Goal: Information Seeking & Learning: Compare options

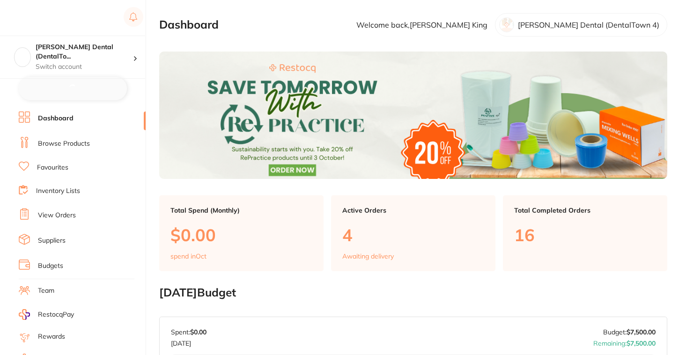
checkbox input "false"
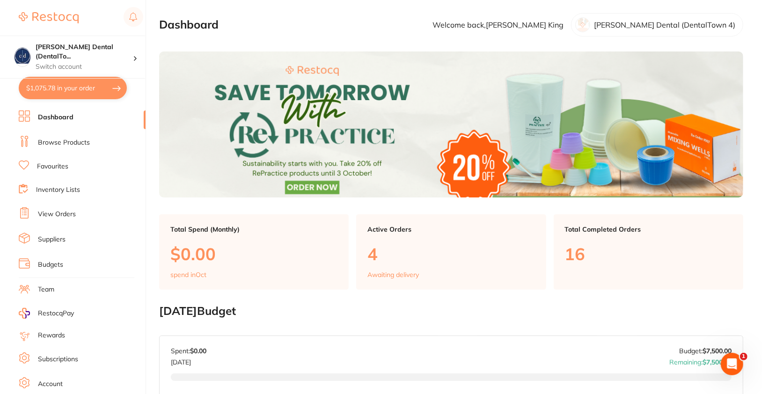
click at [53, 142] on link "Browse Products" at bounding box center [64, 142] width 52 height 9
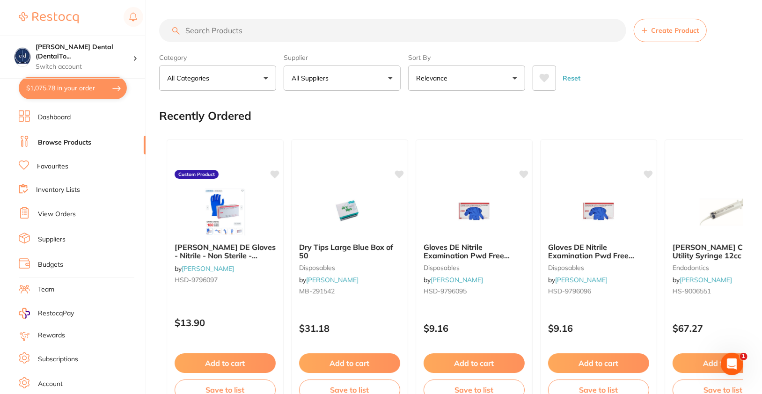
click at [399, 28] on input "search" at bounding box center [392, 30] width 467 height 23
paste input "D8858314010X5"
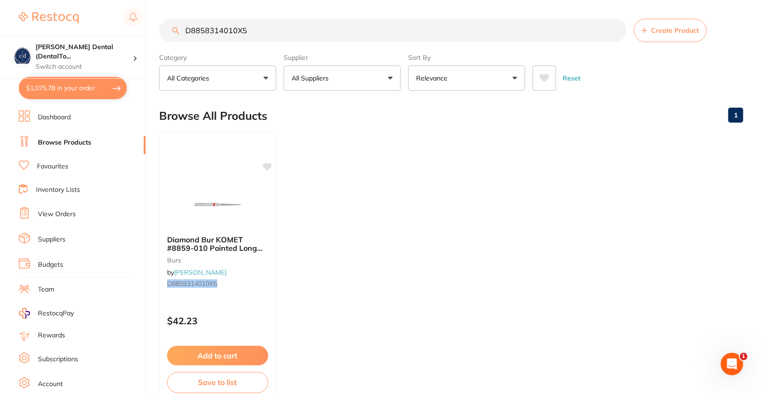
type input "D8858314010X5"
click at [56, 113] on link "Dashboard" at bounding box center [54, 117] width 33 height 9
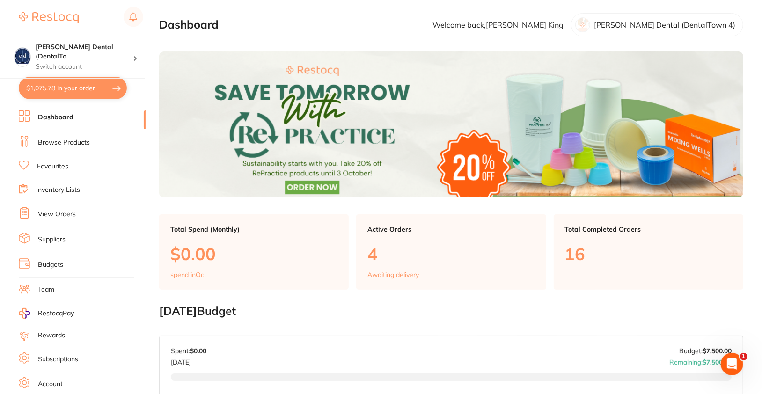
click at [73, 144] on link "Browse Products" at bounding box center [64, 142] width 52 height 9
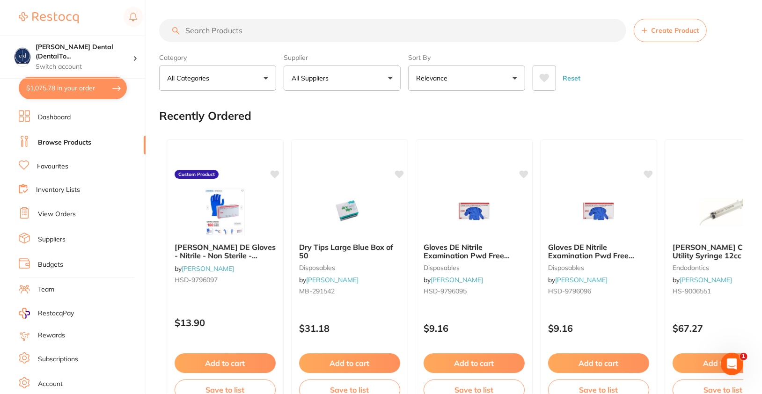
click at [372, 74] on button "All Suppliers" at bounding box center [342, 78] width 117 height 25
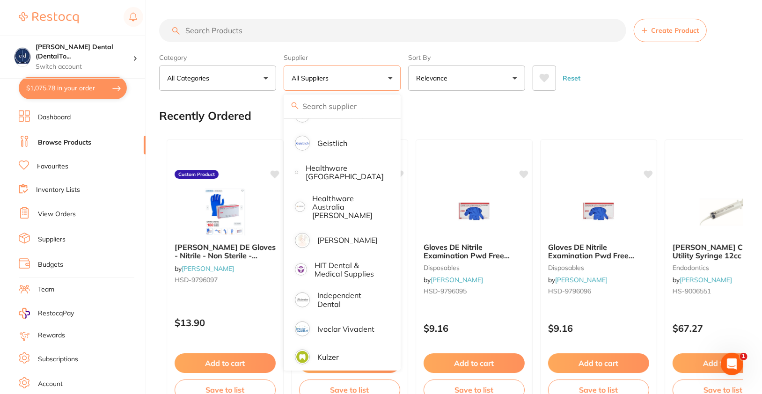
scroll to position [390, 0]
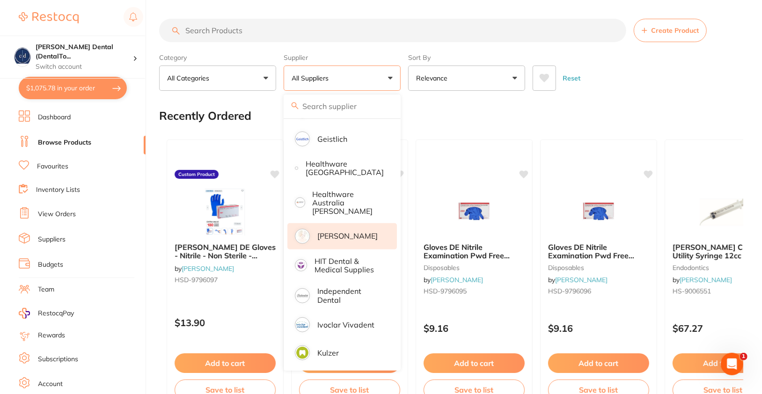
click at [345, 232] on p "[PERSON_NAME]" at bounding box center [348, 236] width 60 height 8
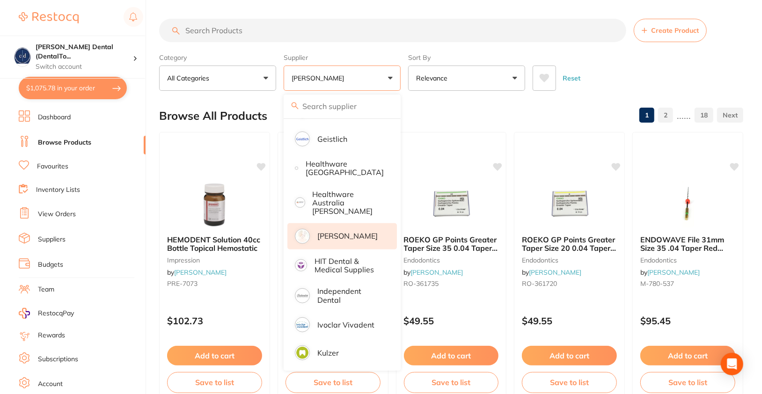
click at [686, 60] on div "Reset" at bounding box center [634, 74] width 203 height 33
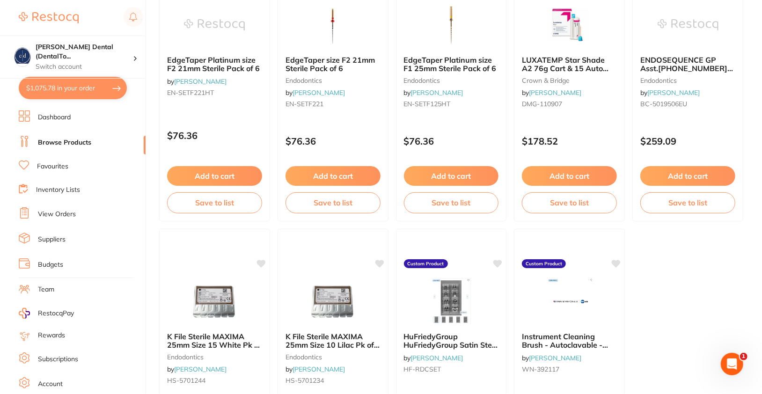
scroll to position [2823, 0]
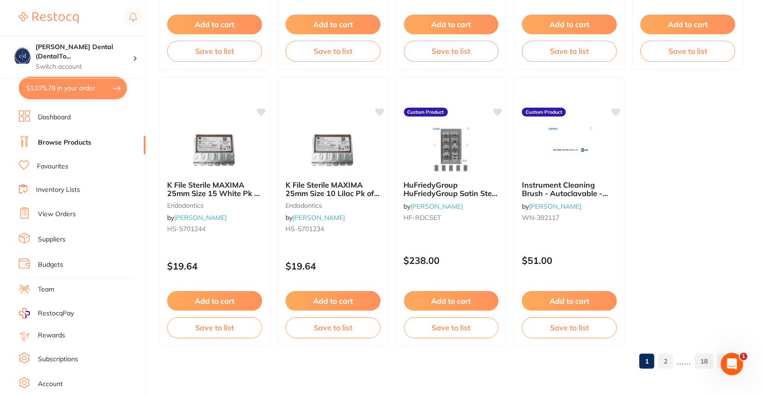
click at [669, 355] on link "2" at bounding box center [666, 361] width 15 height 19
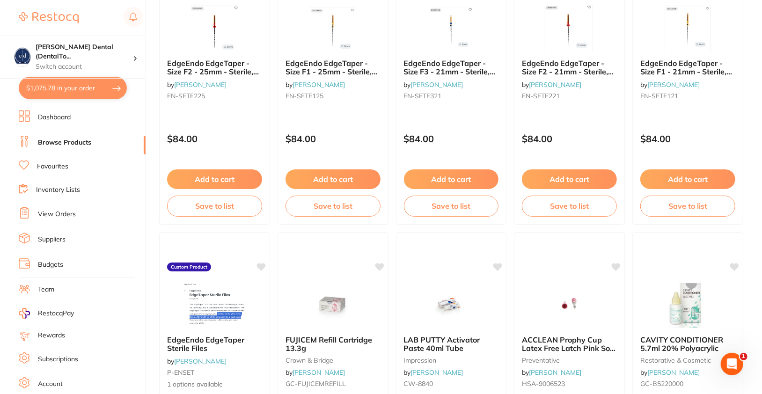
scroll to position [457, 0]
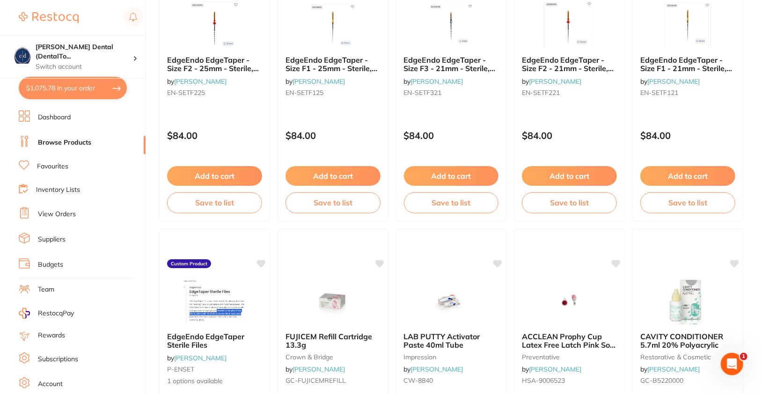
click at [52, 238] on link "Suppliers" at bounding box center [52, 239] width 28 height 9
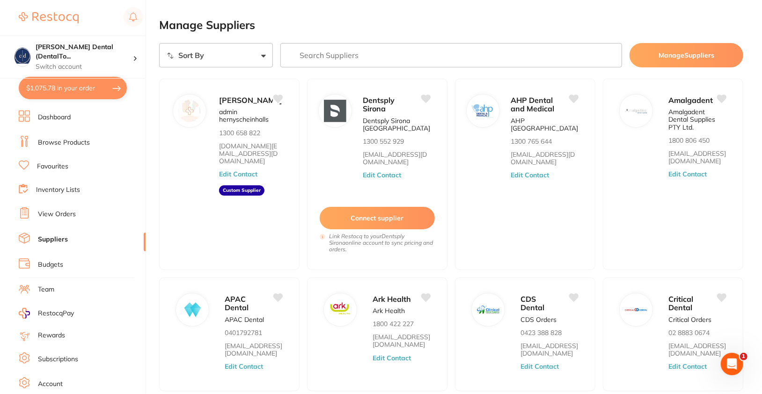
click at [671, 48] on button "Manage Suppliers" at bounding box center [687, 55] width 114 height 24
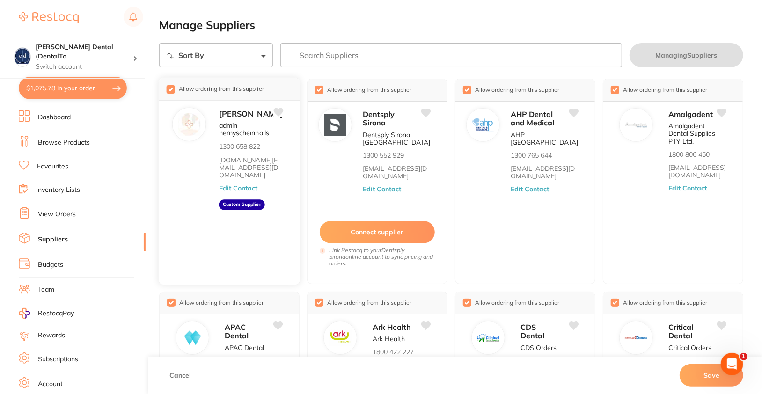
click at [171, 88] on input "checkbox" at bounding box center [171, 89] width 8 height 8
click at [686, 355] on button "Save" at bounding box center [712, 375] width 64 height 22
click at [62, 146] on link "Browse Products" at bounding box center [64, 142] width 52 height 9
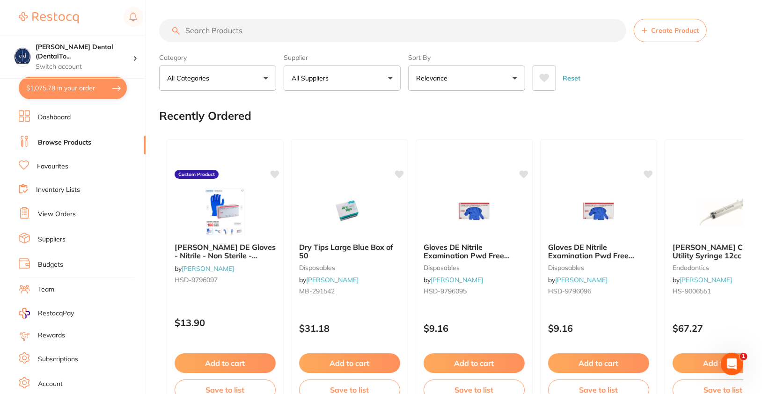
click at [54, 244] on ul "Dashboard Browse Products Favourites Inventory Lists View Orders Suppliers Budg…" at bounding box center [82, 272] width 127 height 323
click at [56, 240] on link "Suppliers" at bounding box center [52, 239] width 28 height 9
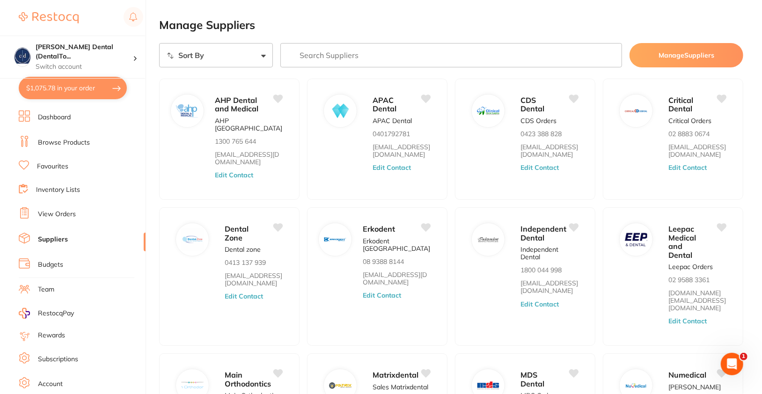
click at [64, 143] on link "Browse Products" at bounding box center [64, 142] width 52 height 9
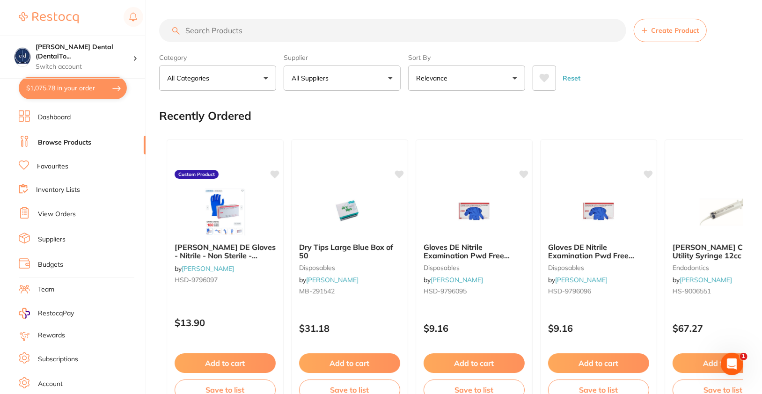
click at [339, 73] on button "All Suppliers" at bounding box center [342, 78] width 117 height 25
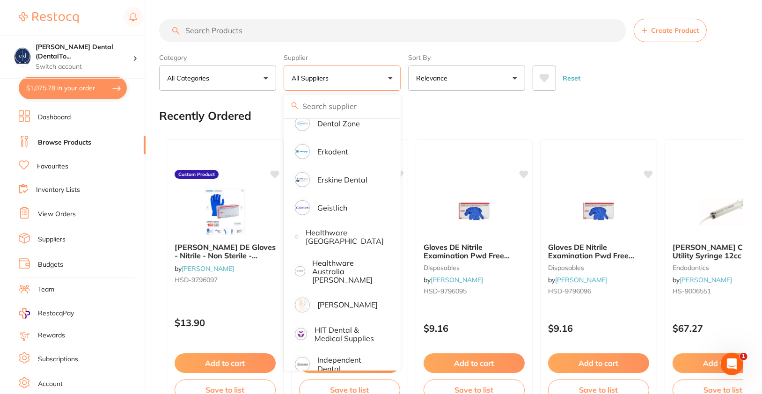
scroll to position [312, 0]
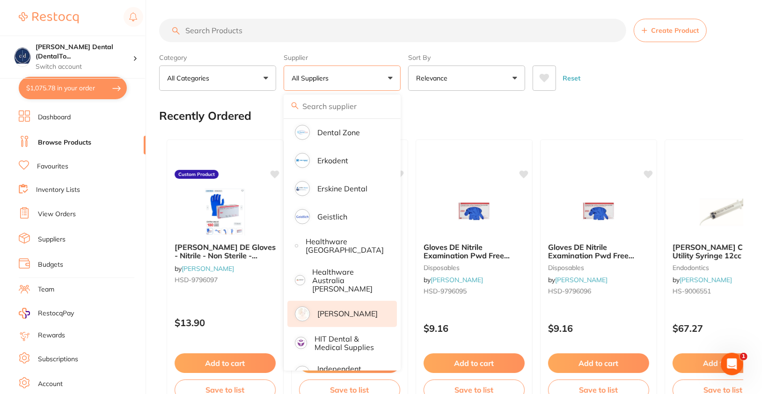
click at [345, 310] on p "[PERSON_NAME]" at bounding box center [348, 314] width 60 height 8
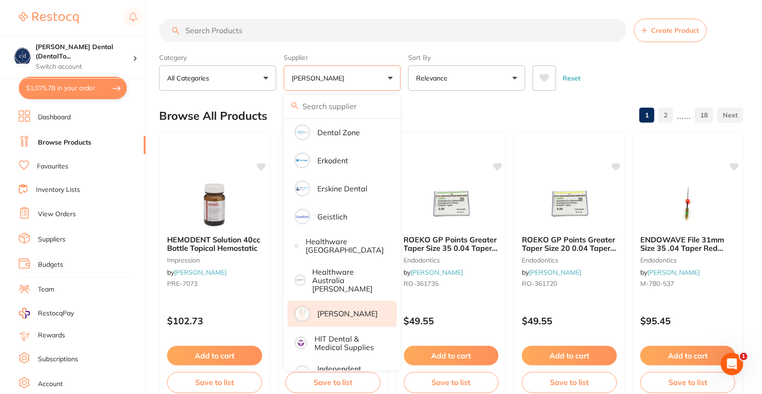
click at [674, 63] on div "Reset" at bounding box center [634, 74] width 203 height 33
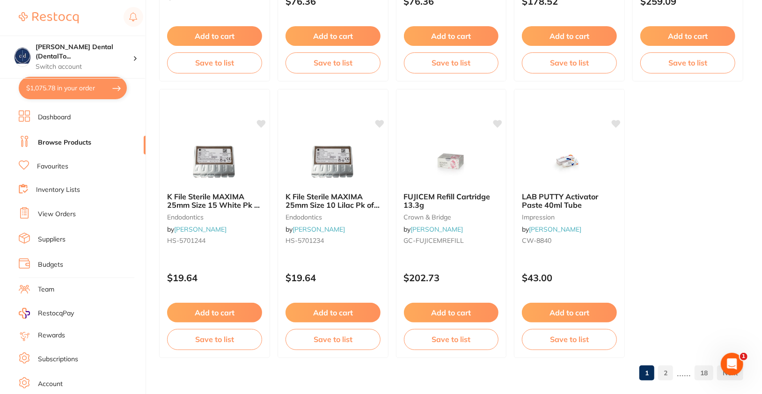
scroll to position [2823, 0]
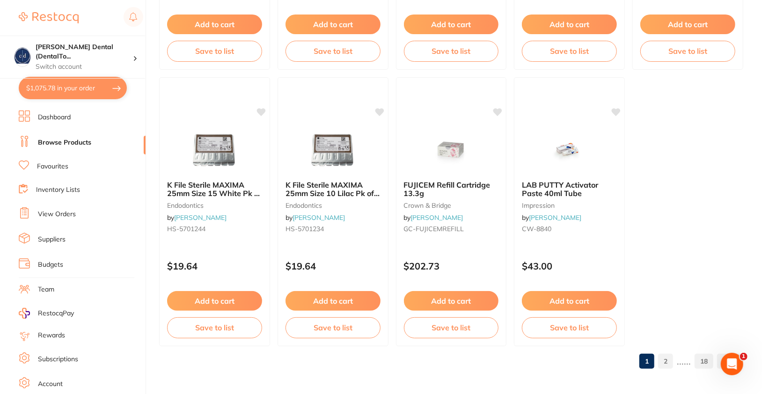
click at [673, 355] on link "2" at bounding box center [666, 361] width 15 height 19
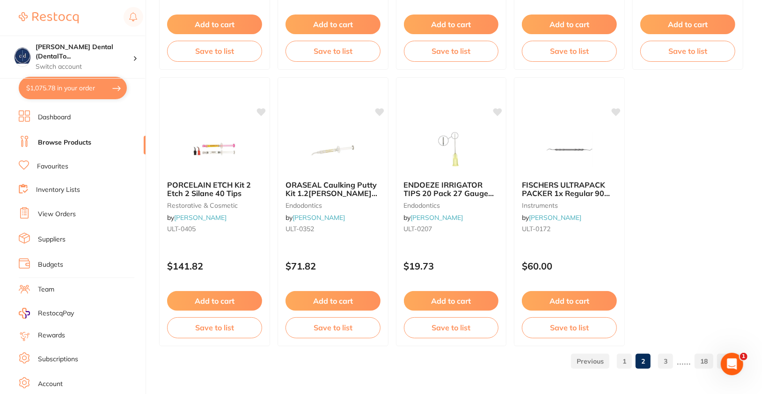
click at [665, 355] on link "3" at bounding box center [666, 361] width 15 height 19
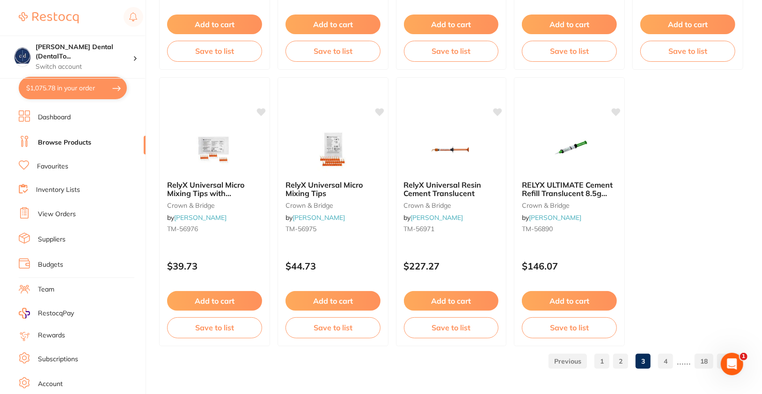
click at [666, 355] on link "4" at bounding box center [666, 361] width 15 height 19
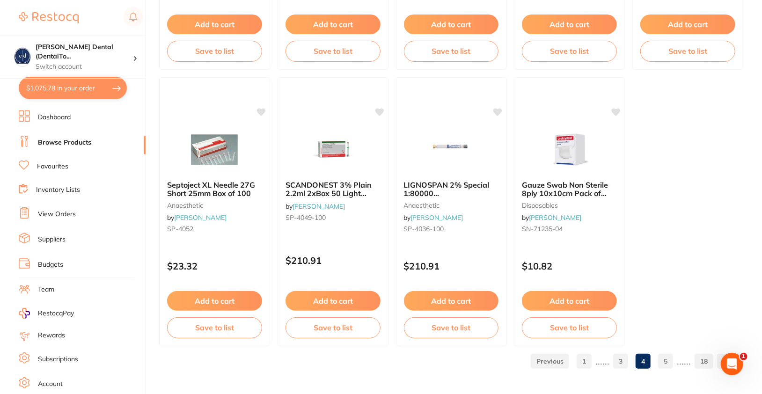
click at [669, 355] on link "5" at bounding box center [666, 361] width 15 height 19
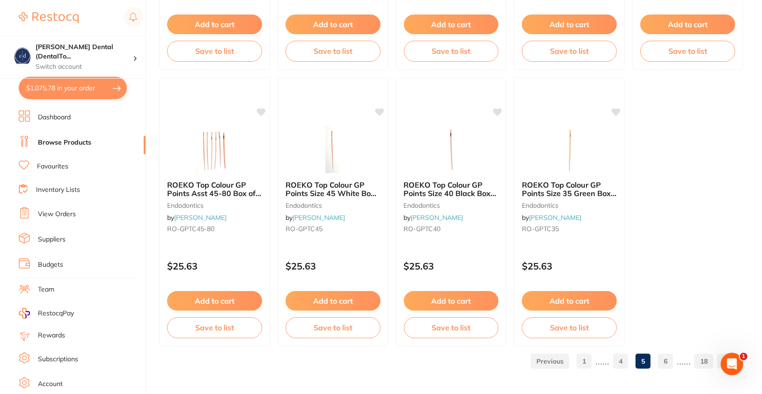
click at [68, 121] on link "Dashboard" at bounding box center [54, 117] width 33 height 9
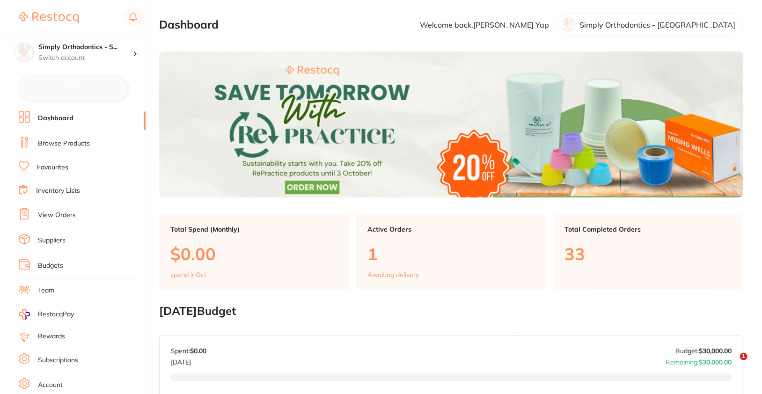
checkbox input "false"
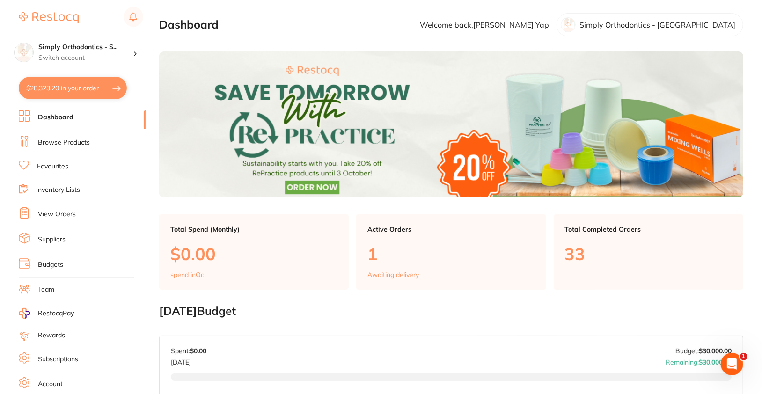
click at [77, 142] on link "Browse Products" at bounding box center [64, 142] width 52 height 9
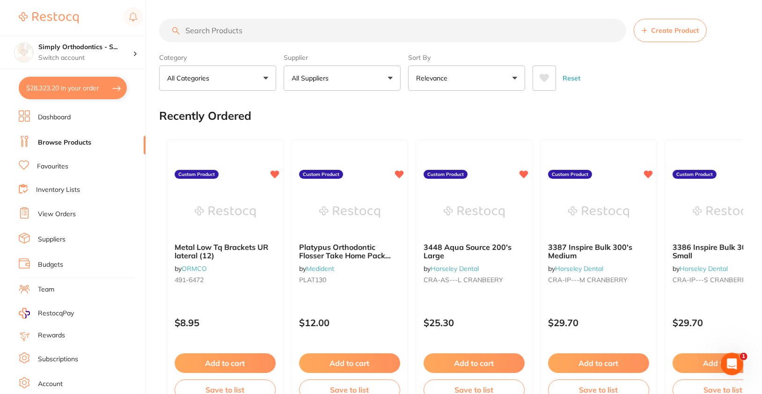
click at [398, 42] on input "search" at bounding box center [392, 30] width 467 height 23
paste input "HM 11100121124"
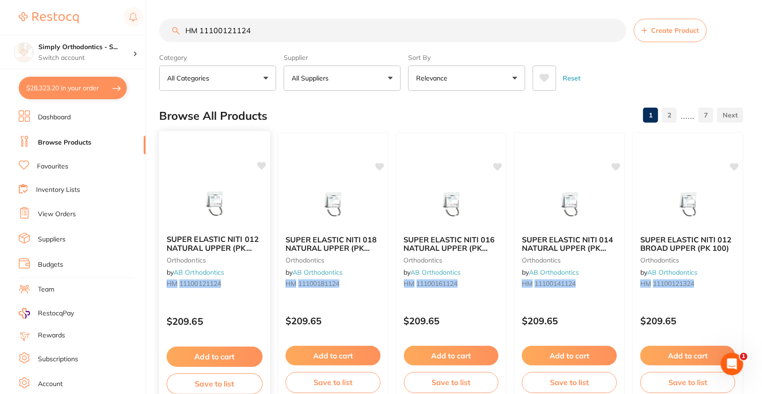
type input "HM 11100121124"
click at [262, 165] on icon at bounding box center [261, 166] width 9 height 8
click at [338, 104] on div "Browse All Products 1 2 ...... 7" at bounding box center [451, 115] width 585 height 31
click at [131, 57] on p "Switch account" at bounding box center [85, 57] width 95 height 9
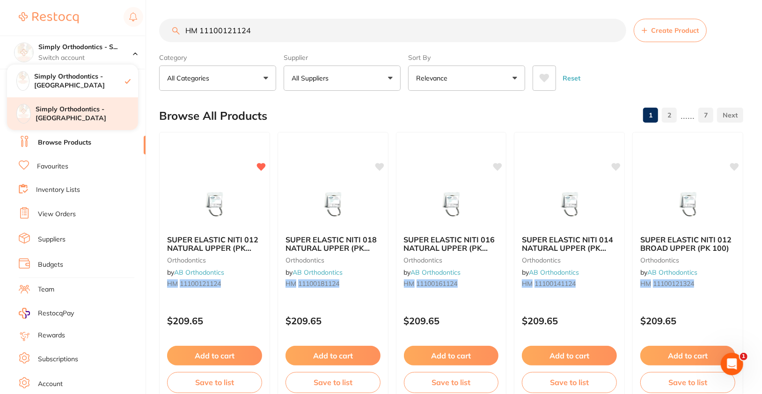
click at [120, 115] on h4 "Simply Orthodontics - Sunbury" at bounding box center [87, 114] width 103 height 18
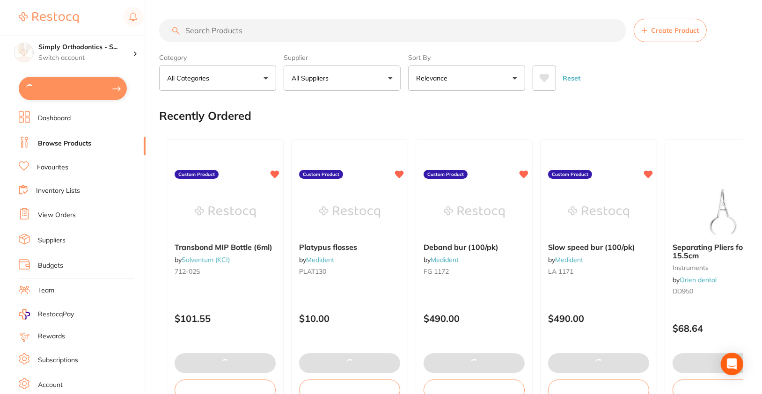
click at [311, 27] on input "search" at bounding box center [392, 30] width 467 height 23
type input "4"
type textarea "Deliver to Sunbury"
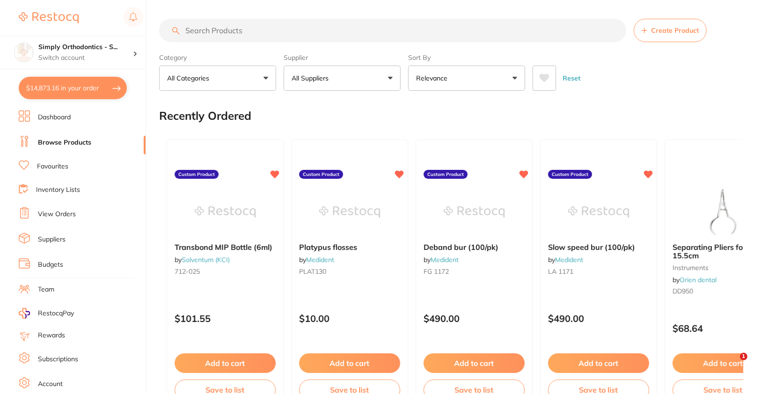
click at [311, 27] on input "search" at bounding box center [392, 30] width 467 height 23
paste input "HM 11100121124"
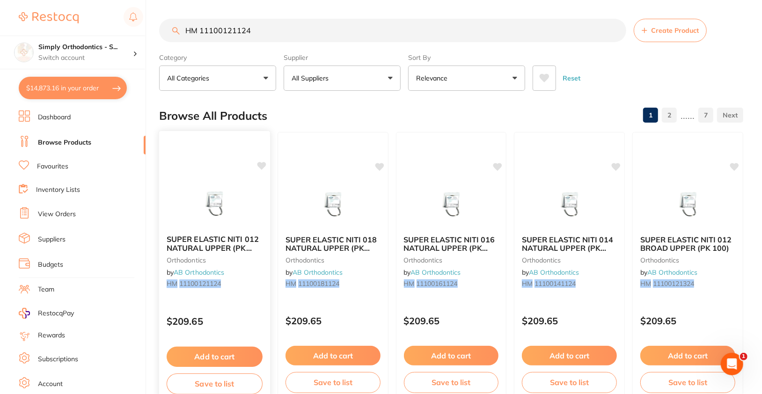
type input "HM 11100121124"
click at [261, 164] on icon at bounding box center [261, 166] width 9 height 8
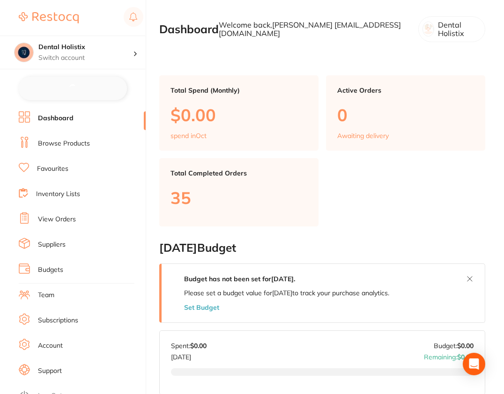
checkbox input "false"
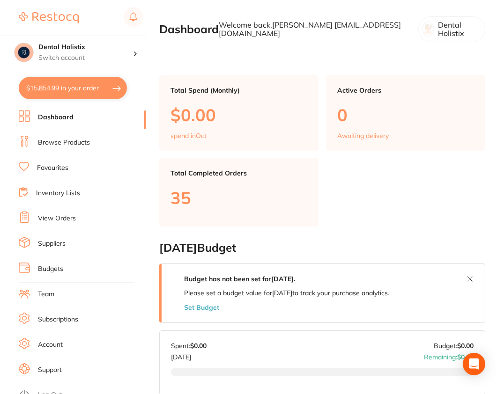
click at [10, 259] on section "Dental Holistix Switch account Dental Holistix $15,854.99 in your order Dashboa…" at bounding box center [73, 197] width 146 height 394
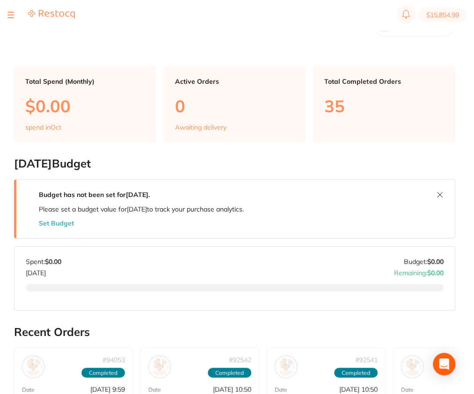
click at [13, 16] on div at bounding box center [10, 14] width 7 height 11
click at [11, 15] on button at bounding box center [10, 15] width 7 height 1
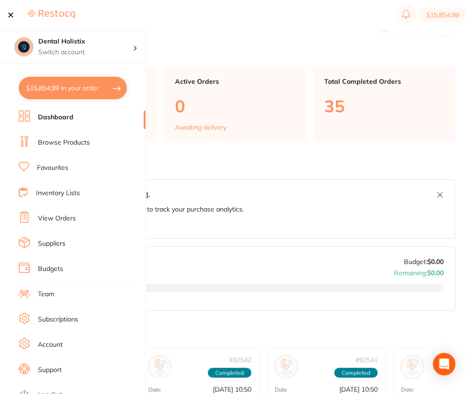
click at [69, 142] on link "Browse Products" at bounding box center [64, 142] width 52 height 9
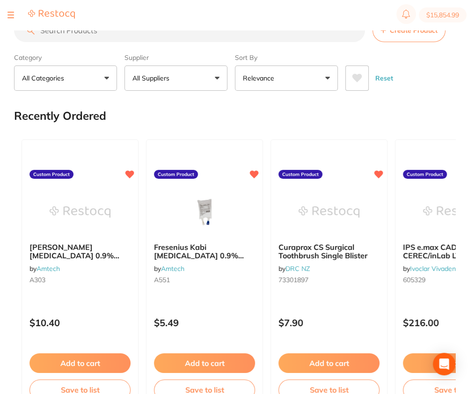
click at [185, 82] on button "All Suppliers" at bounding box center [176, 78] width 103 height 25
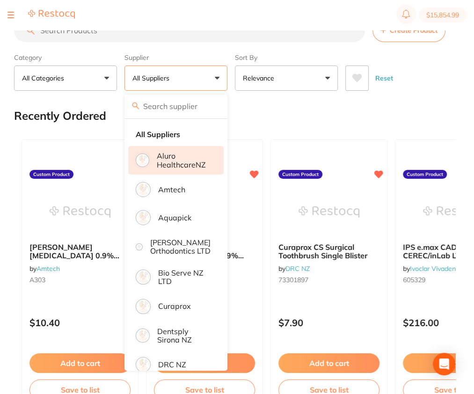
click at [185, 164] on p "Aluro HealthcareNZ" at bounding box center [184, 160] width 54 height 17
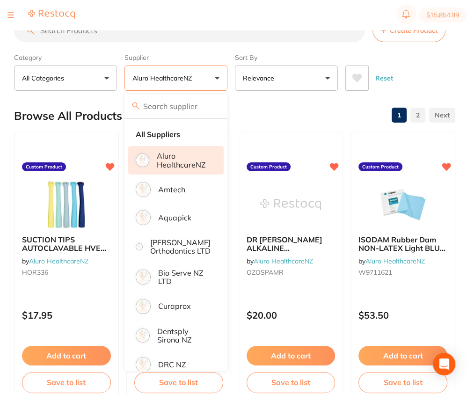
click at [426, 74] on div "Reset" at bounding box center [397, 74] width 103 height 33
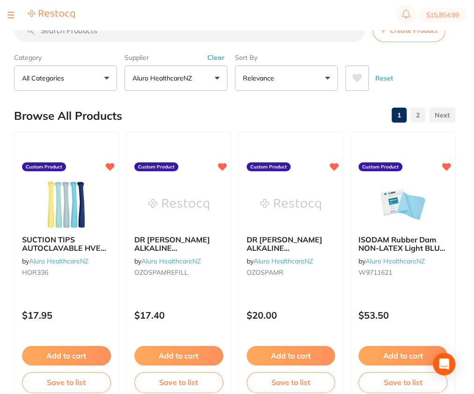
click at [400, 37] on button "Create Product" at bounding box center [409, 30] width 73 height 23
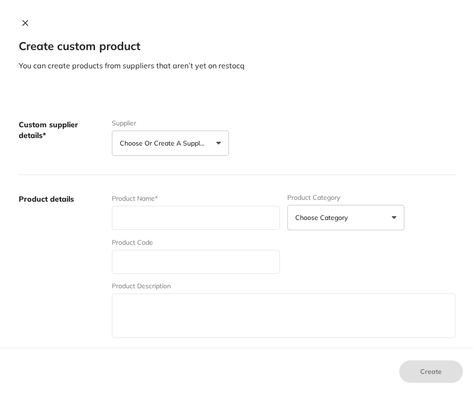
click at [189, 159] on div "Custom supplier details* Supplier Choose or create a supplier Create custom sup…" at bounding box center [237, 138] width 437 height 74
click at [195, 139] on p "Choose or create a supplier" at bounding box center [164, 143] width 89 height 9
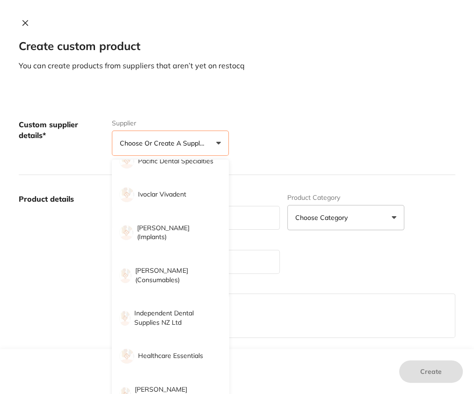
scroll to position [421, 0]
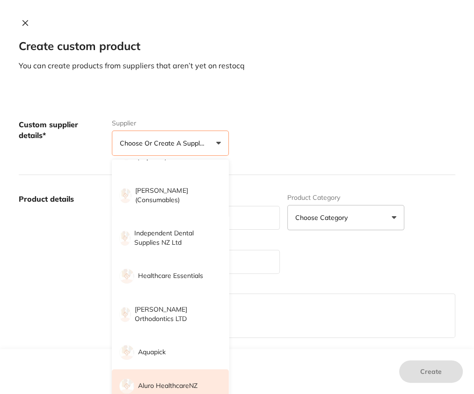
click at [174, 389] on p "Aluro HealthcareNZ" at bounding box center [167, 386] width 59 height 9
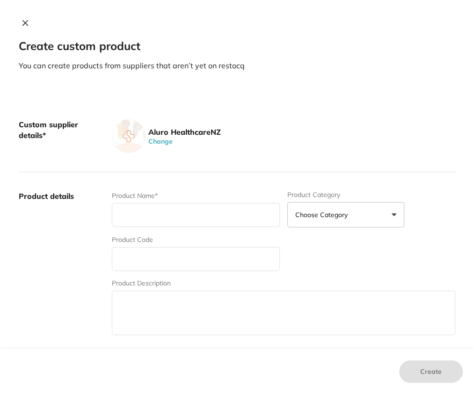
click at [177, 221] on input "text" at bounding box center [196, 215] width 168 height 24
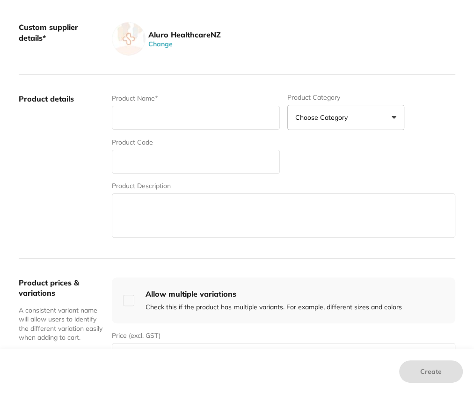
scroll to position [101, 0]
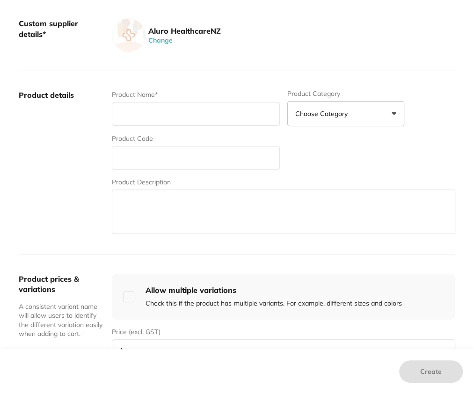
click at [42, 143] on label "Product details" at bounding box center [62, 163] width 86 height 146
click at [149, 114] on input "text" at bounding box center [196, 114] width 168 height 24
paste input "ALUROHQ ALCOHOL Isopropyl 98%, 4 litres"
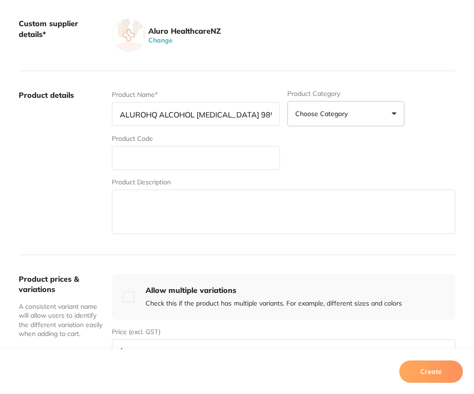
scroll to position [0, 0]
type input "ALUROHQ ALCOHOL Isopropyl 98%, 4 litres"
click at [182, 161] on input "text" at bounding box center [196, 158] width 168 height 24
paste input "AHQALC4L"
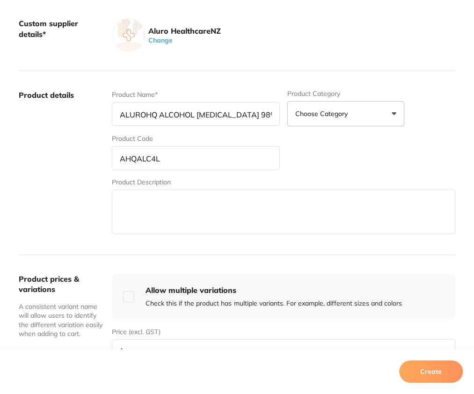
type input "AHQALC4L"
click at [78, 195] on label "Product details" at bounding box center [62, 163] width 86 height 146
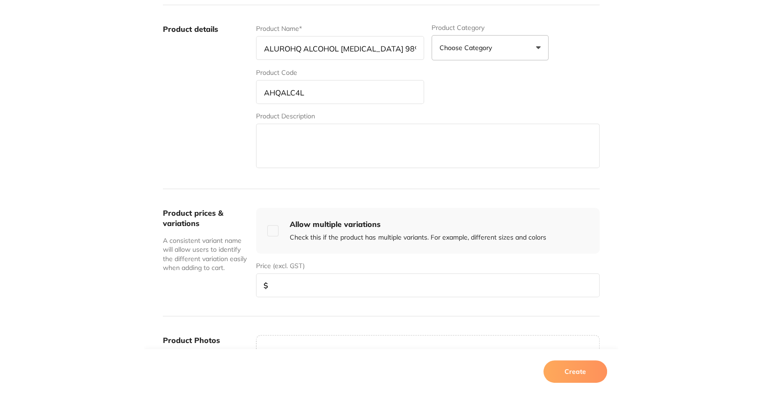
scroll to position [171, 0]
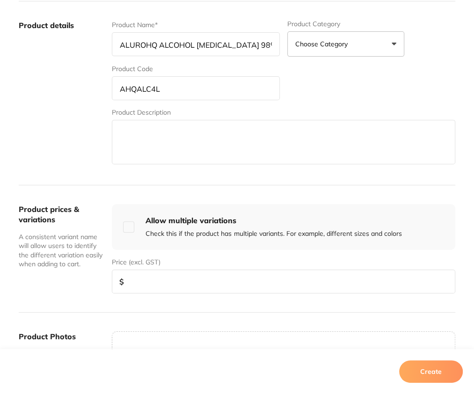
click at [157, 293] on div "Product prices & variations A consistent variant name will allow users to ident…" at bounding box center [237, 248] width 437 height 127
click at [157, 289] on div "Product prices & variations A consistent variant name will allow users to ident…" at bounding box center [237, 248] width 437 height 127
click at [157, 289] on input "number" at bounding box center [284, 282] width 344 height 24
type input "71.50"
click at [431, 368] on button "Create" at bounding box center [432, 372] width 64 height 22
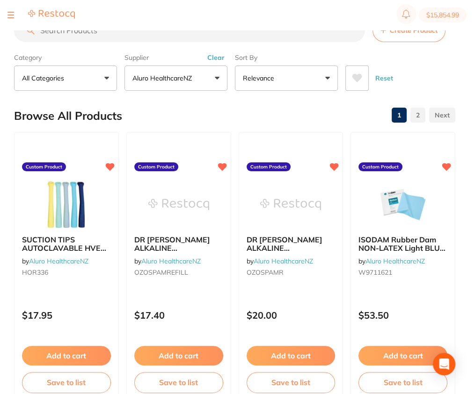
click at [160, 41] on input "search" at bounding box center [189, 30] width 351 height 23
paste input "AHQALC4L"
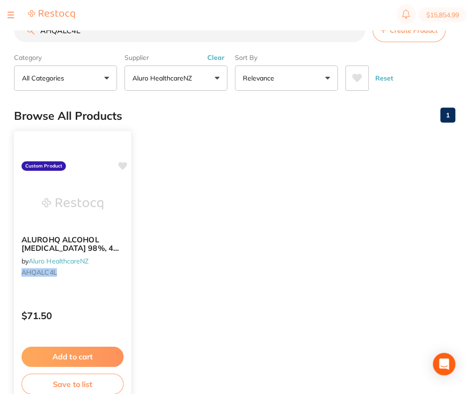
type input "AHQALC4L"
click at [122, 166] on icon at bounding box center [122, 166] width 9 height 8
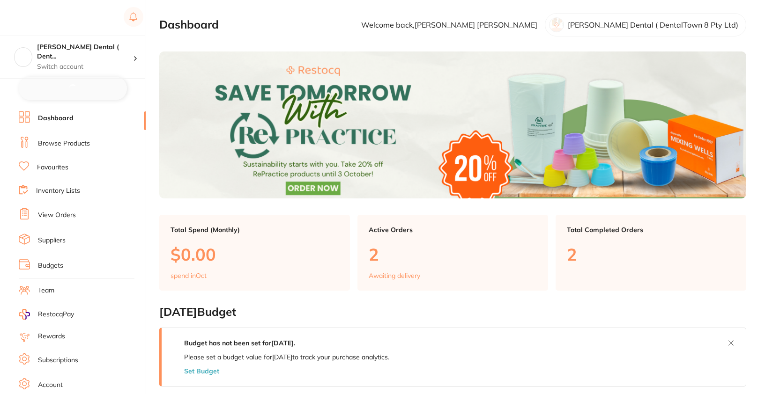
checkbox input "false"
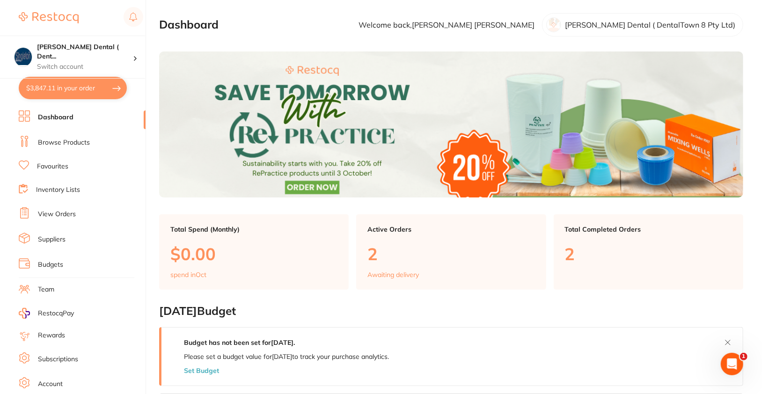
click at [78, 142] on link "Browse Products" at bounding box center [64, 142] width 52 height 9
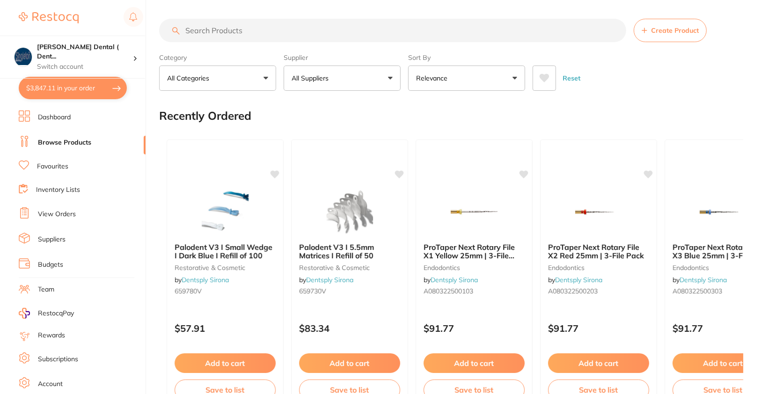
click at [331, 84] on button "All Suppliers" at bounding box center [342, 78] width 117 height 25
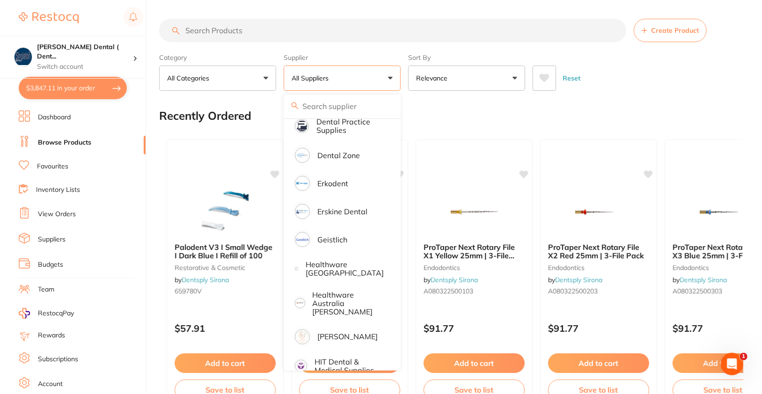
scroll to position [318, 0]
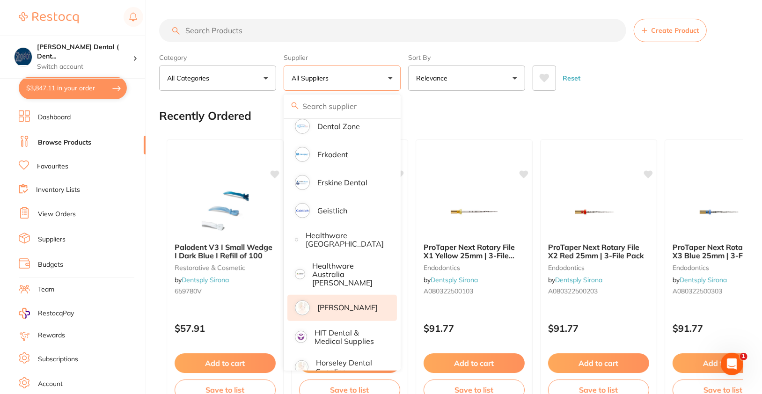
click at [340, 307] on p "[PERSON_NAME]" at bounding box center [348, 307] width 60 height 8
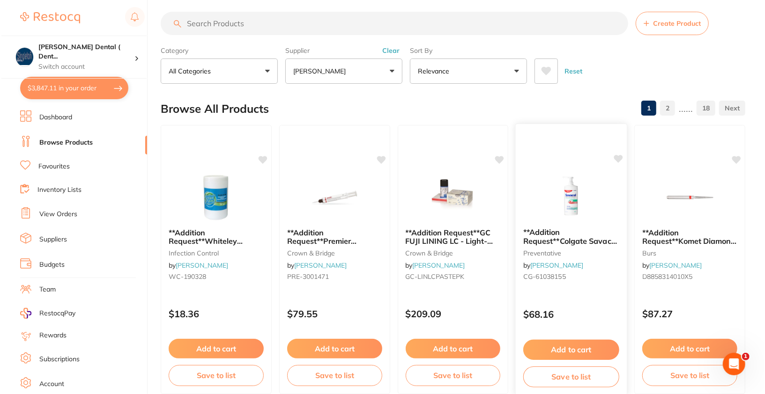
scroll to position [0, 0]
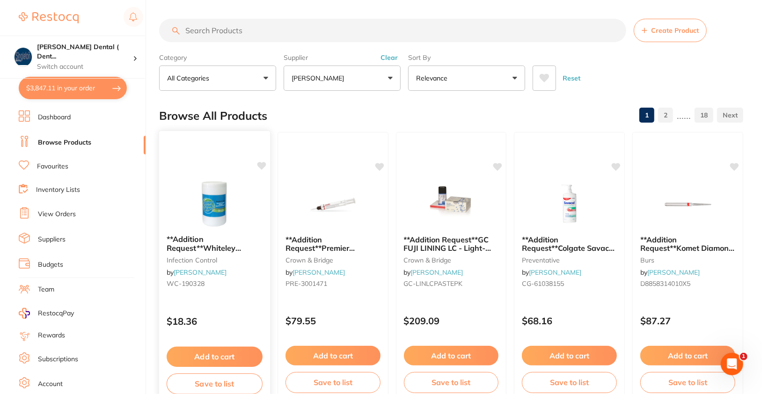
click at [265, 163] on icon at bounding box center [261, 166] width 9 height 8
click at [381, 166] on icon at bounding box center [380, 166] width 9 height 8
click at [502, 163] on icon at bounding box center [498, 166] width 9 height 8
click at [616, 165] on icon at bounding box center [617, 166] width 9 height 8
click at [737, 163] on icon at bounding box center [735, 166] width 9 height 8
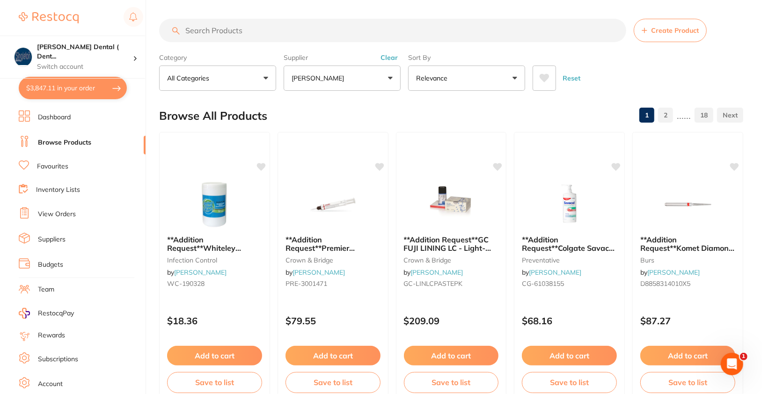
click at [717, 40] on div "Create Product" at bounding box center [451, 30] width 585 height 23
click at [263, 162] on icon at bounding box center [261, 166] width 9 height 9
click at [214, 192] on img at bounding box center [214, 203] width 61 height 47
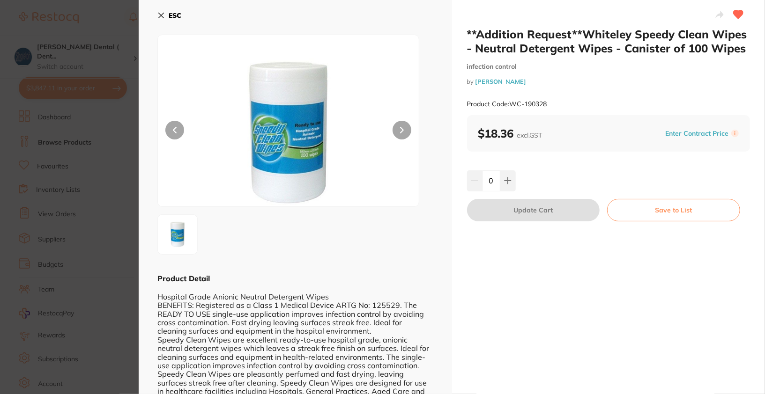
click at [171, 16] on b "ESC" at bounding box center [175, 15] width 13 height 8
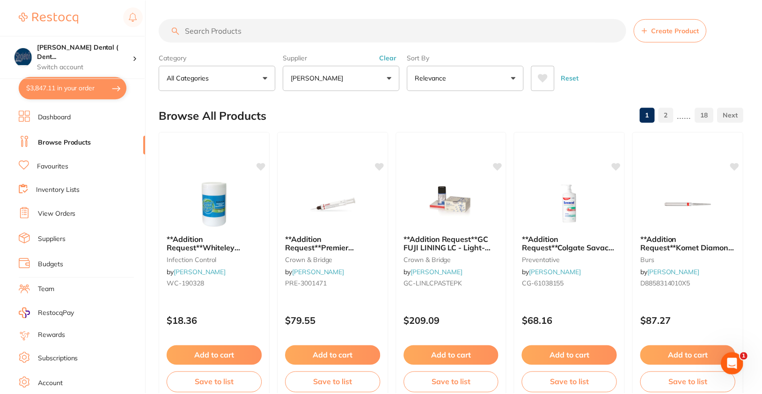
scroll to position [1, 0]
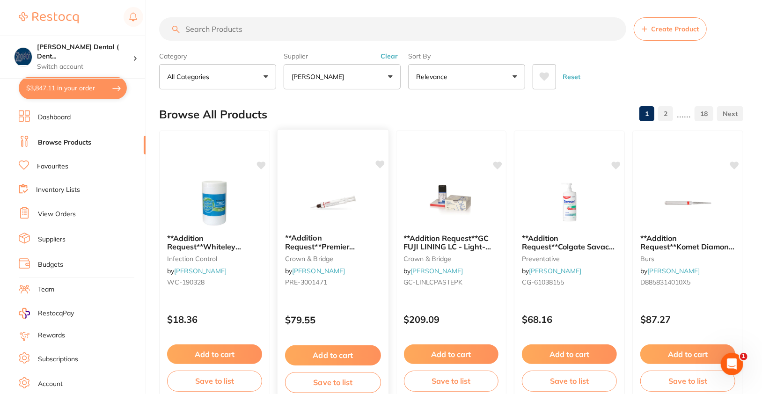
click at [365, 241] on b "**Addition Request**Premier NexTemp Cement - Standard Kit - 5ml Syringe, 1-Pack…" at bounding box center [333, 242] width 96 height 17
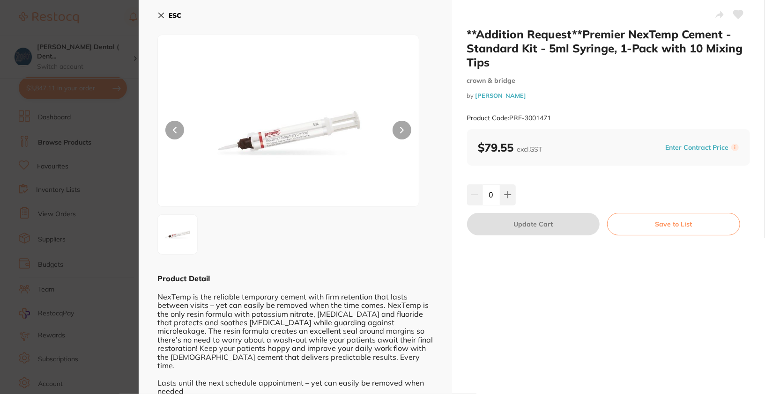
click at [739, 15] on icon at bounding box center [738, 14] width 10 height 8
click at [180, 13] on b "ESC" at bounding box center [175, 15] width 13 height 8
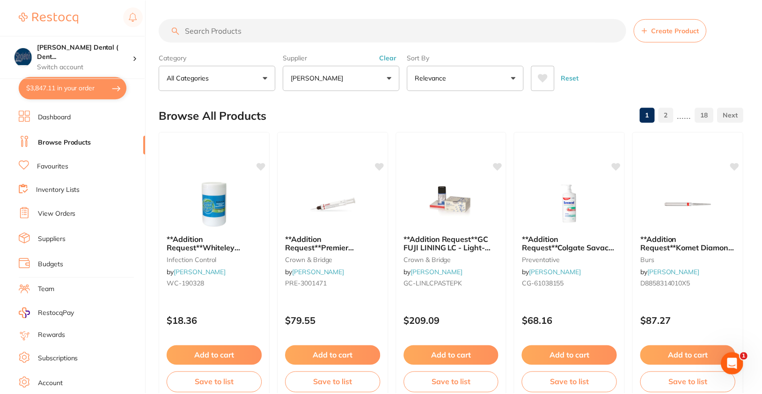
scroll to position [1, 0]
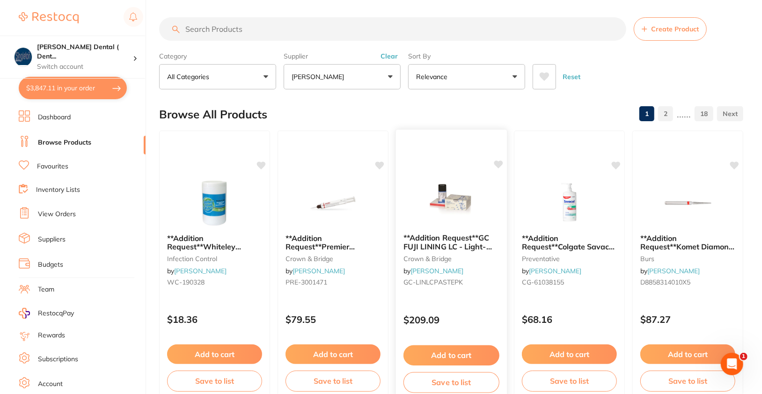
click at [500, 221] on div at bounding box center [451, 202] width 111 height 47
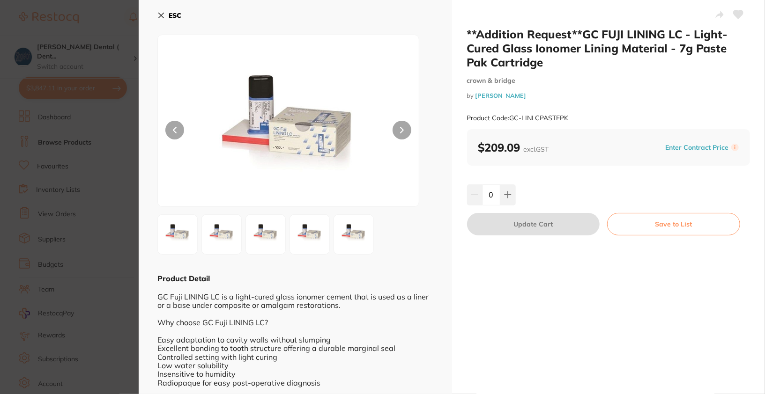
click at [738, 13] on icon at bounding box center [738, 14] width 10 height 8
click at [173, 6] on div "ESC Product Detail GC Fuji LINING LC is a light-cured glass ionomer cement that…" at bounding box center [295, 236] width 313 height 473
click at [173, 12] on b "ESC" at bounding box center [175, 15] width 13 height 8
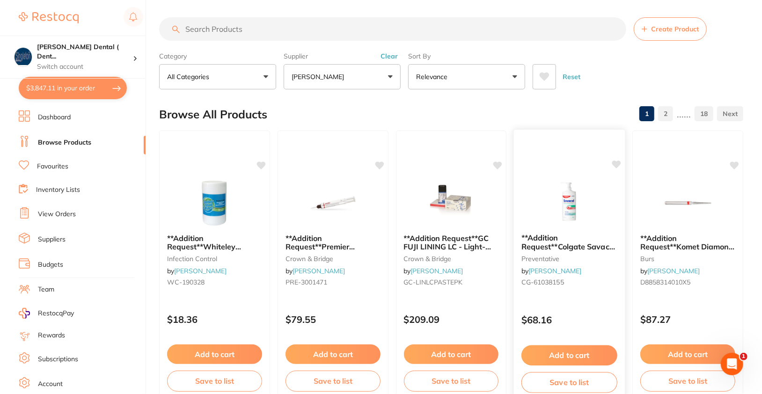
click at [578, 212] on img at bounding box center [569, 202] width 61 height 47
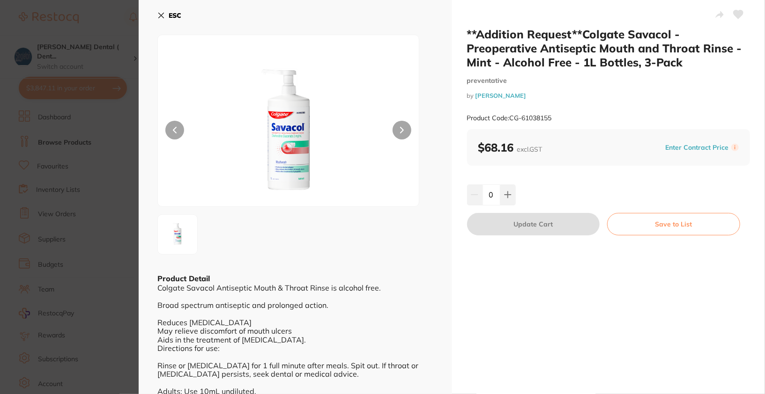
click at [740, 14] on icon at bounding box center [738, 14] width 10 height 8
click at [176, 15] on b "ESC" at bounding box center [175, 15] width 13 height 8
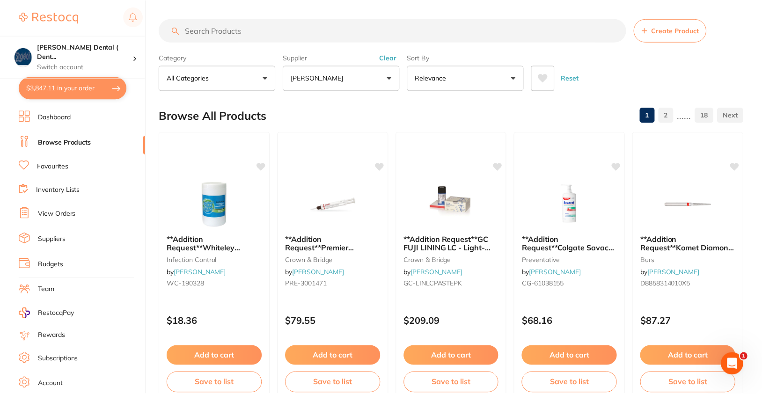
scroll to position [1, 0]
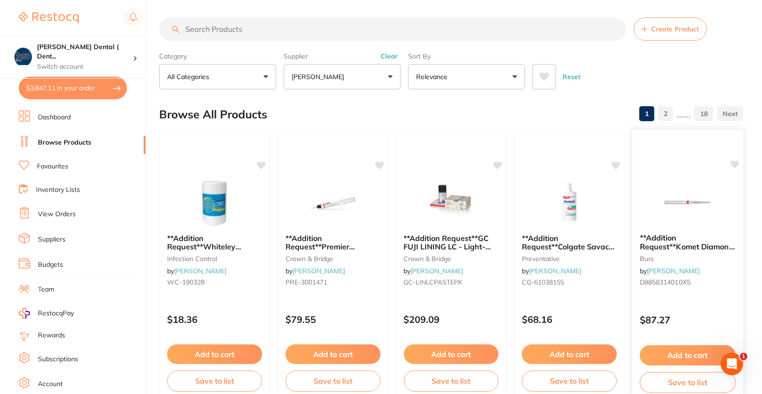
click at [706, 235] on b "**Addition Request**Komet Diamond Bur - 8858-010 - Pointed - Fine Red - High Sp…" at bounding box center [688, 242] width 96 height 17
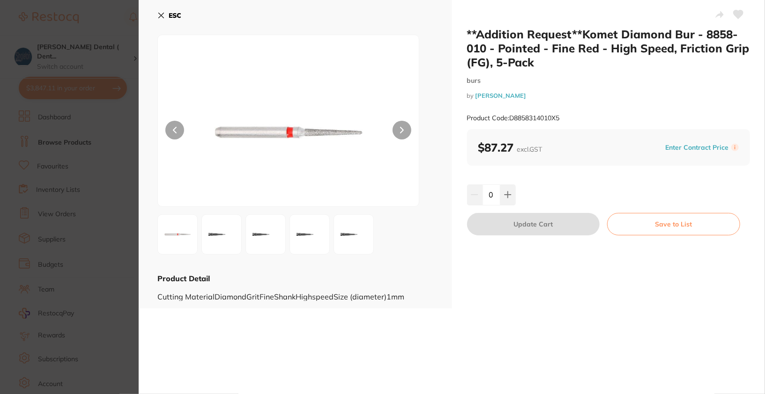
click at [736, 15] on icon at bounding box center [738, 14] width 10 height 8
click at [171, 13] on b "ESC" at bounding box center [175, 15] width 13 height 8
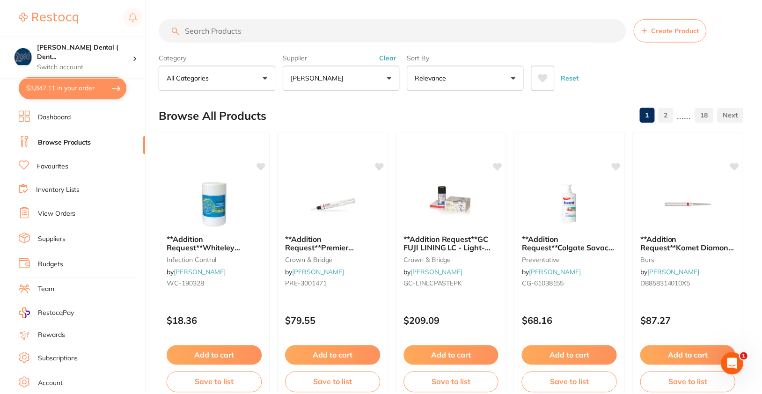
scroll to position [1, 0]
